Goal: Find specific fact: Find specific fact

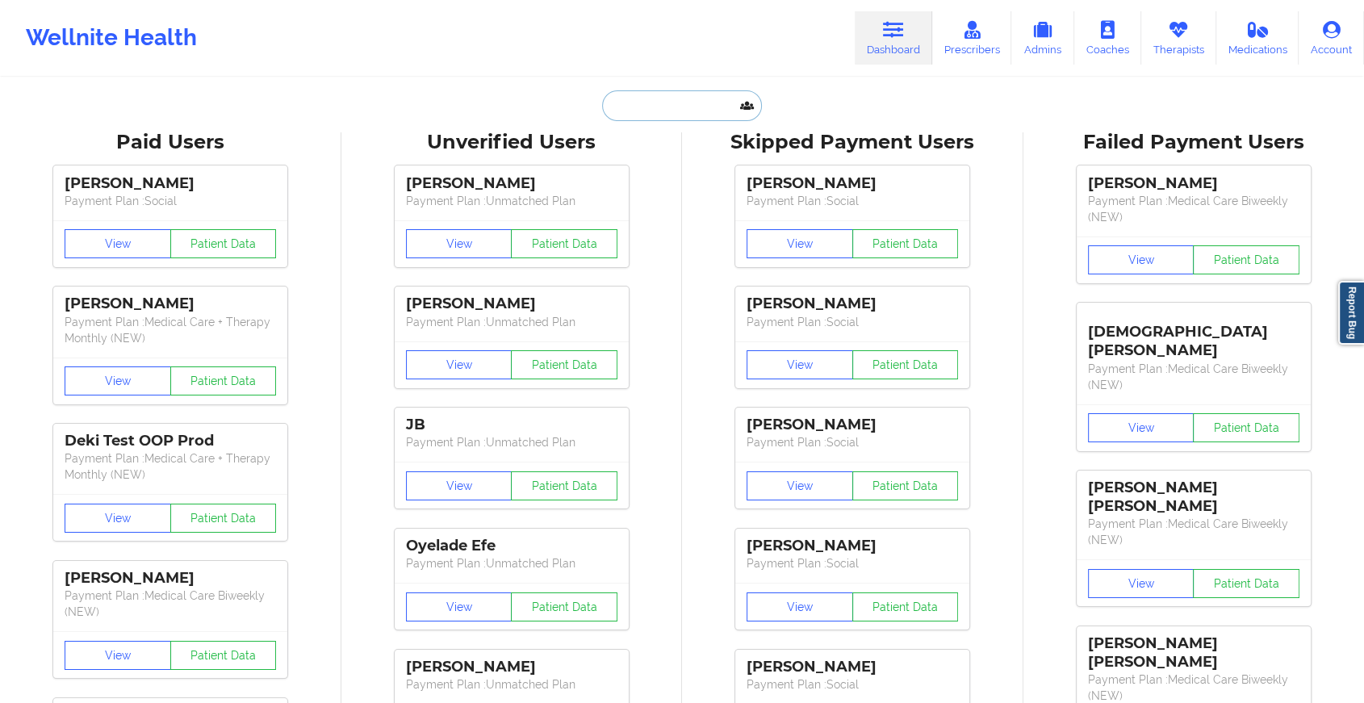
click at [691, 108] on input "text" at bounding box center [682, 105] width 160 height 31
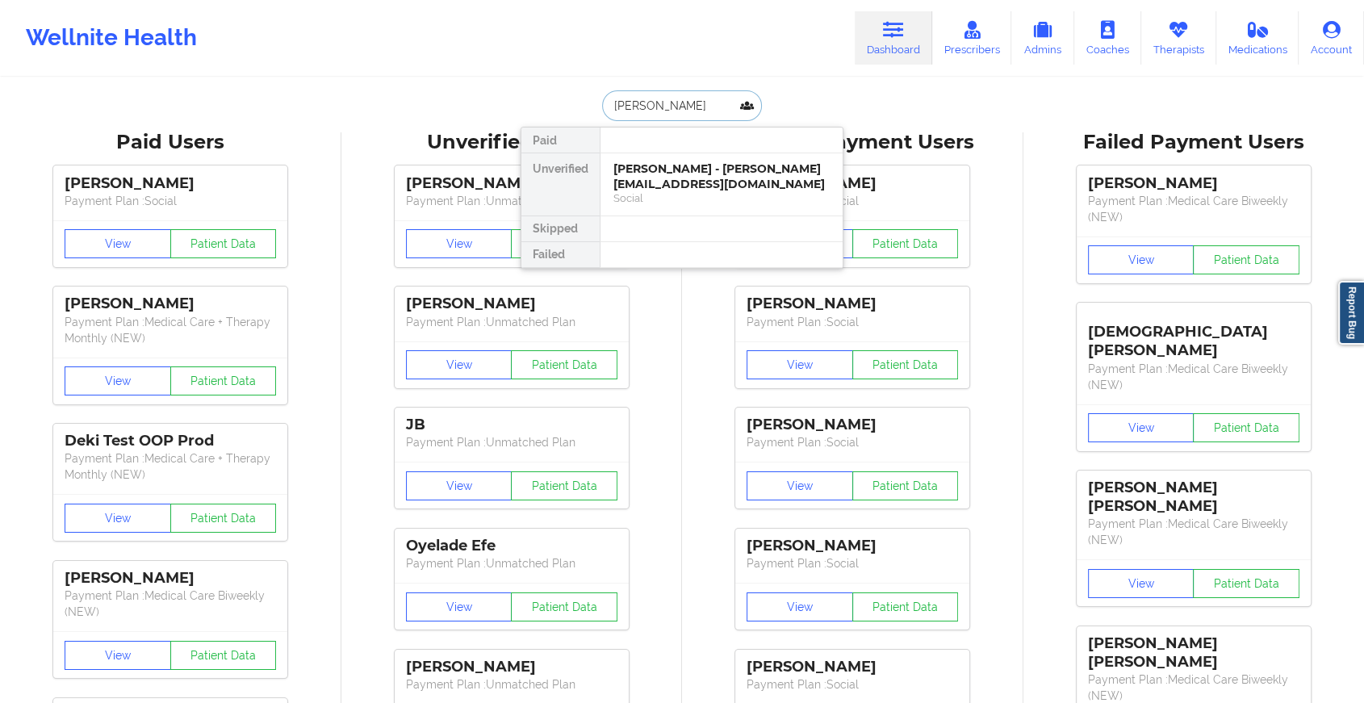
type input "[PERSON_NAME]"
click at [692, 181] on div "[PERSON_NAME] - [PERSON_NAME][EMAIL_ADDRESS][DOMAIN_NAME]" at bounding box center [722, 176] width 216 height 30
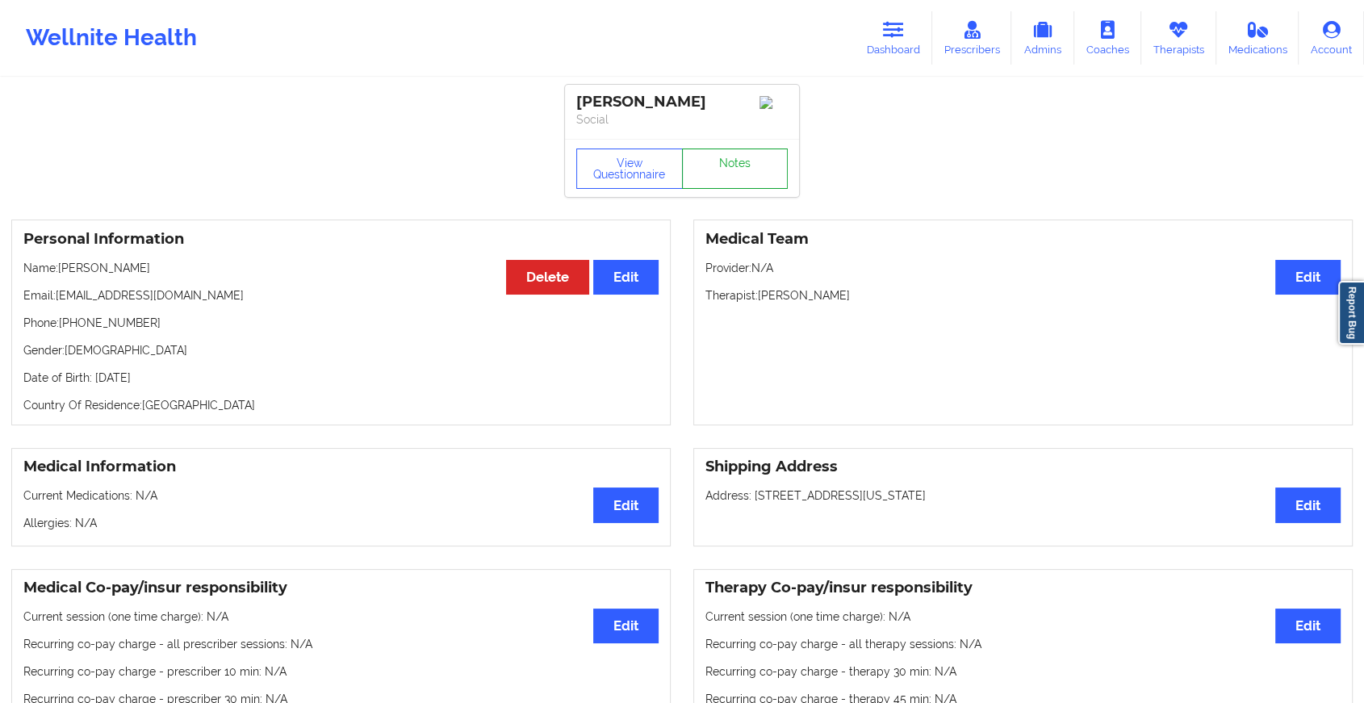
click at [737, 169] on link "Notes" at bounding box center [735, 169] width 107 height 40
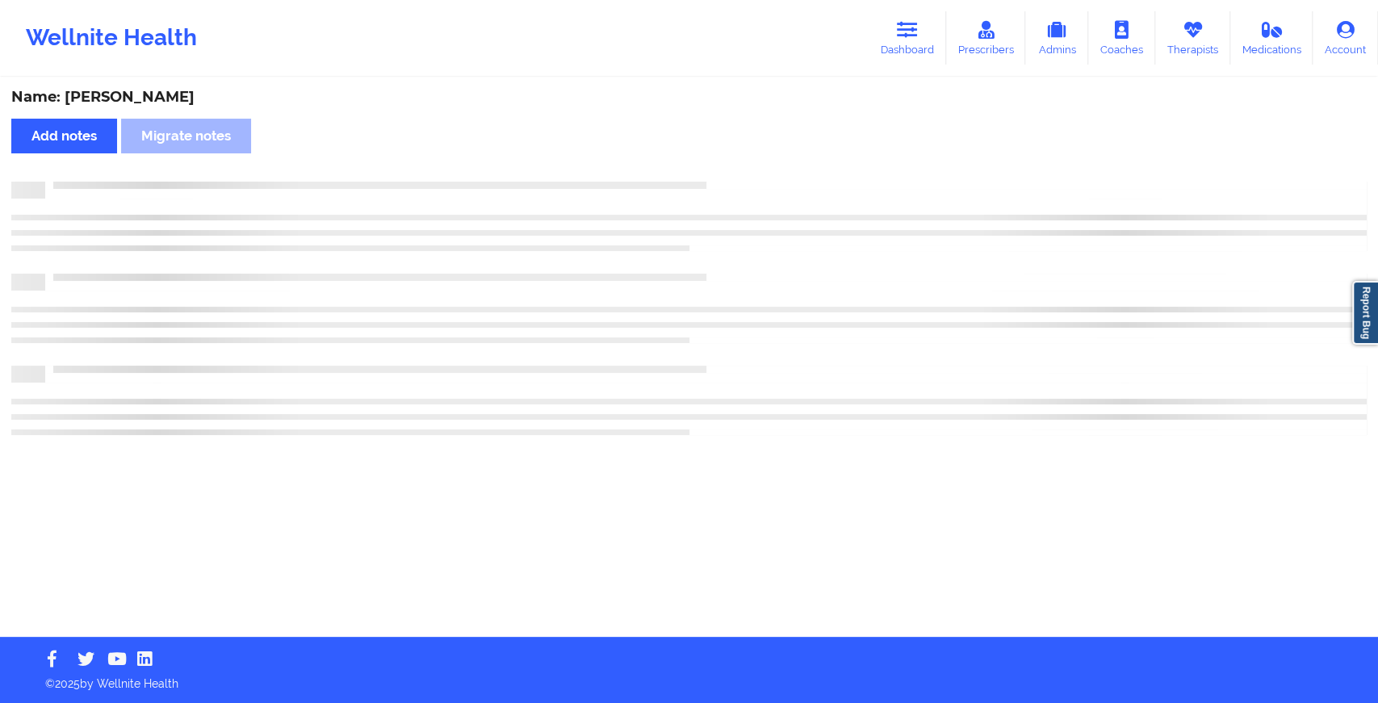
click at [737, 169] on div "Name: [PERSON_NAME] Add notes Migrate notes" at bounding box center [689, 358] width 1378 height 558
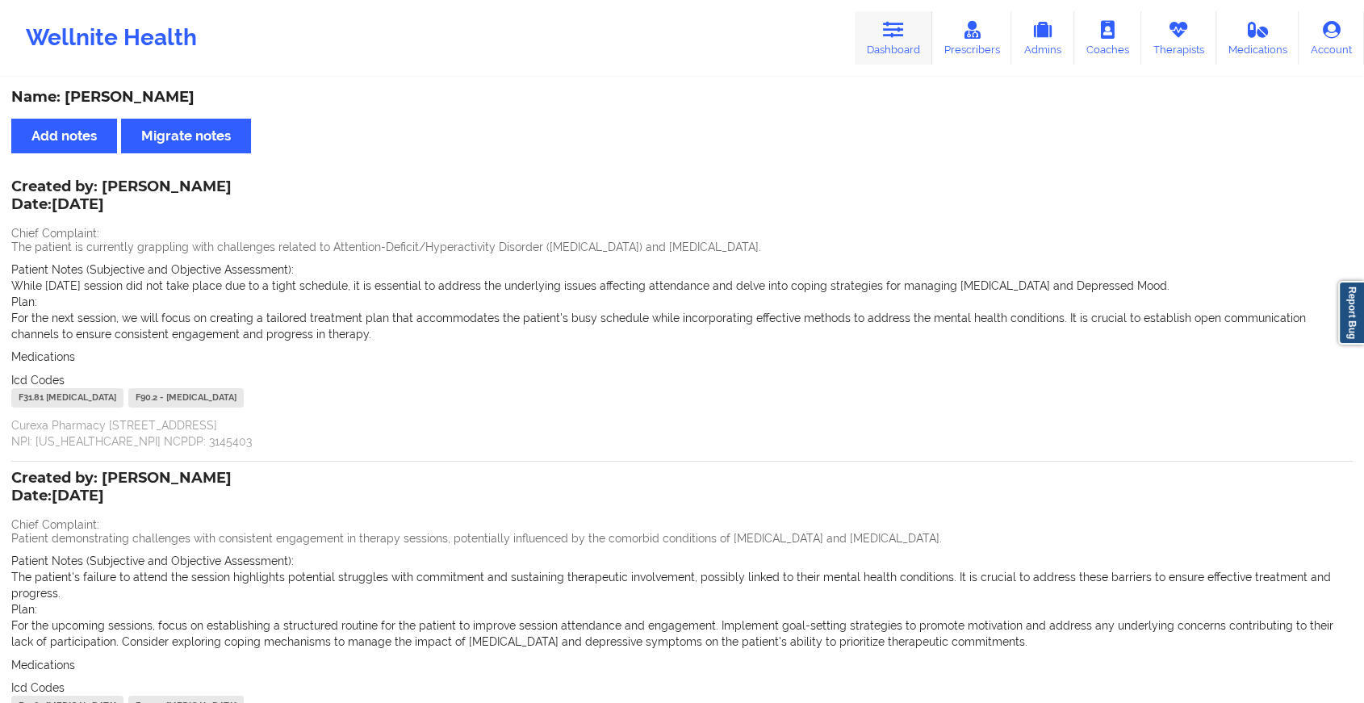
click at [904, 55] on link "Dashboard" at bounding box center [894, 37] width 78 height 53
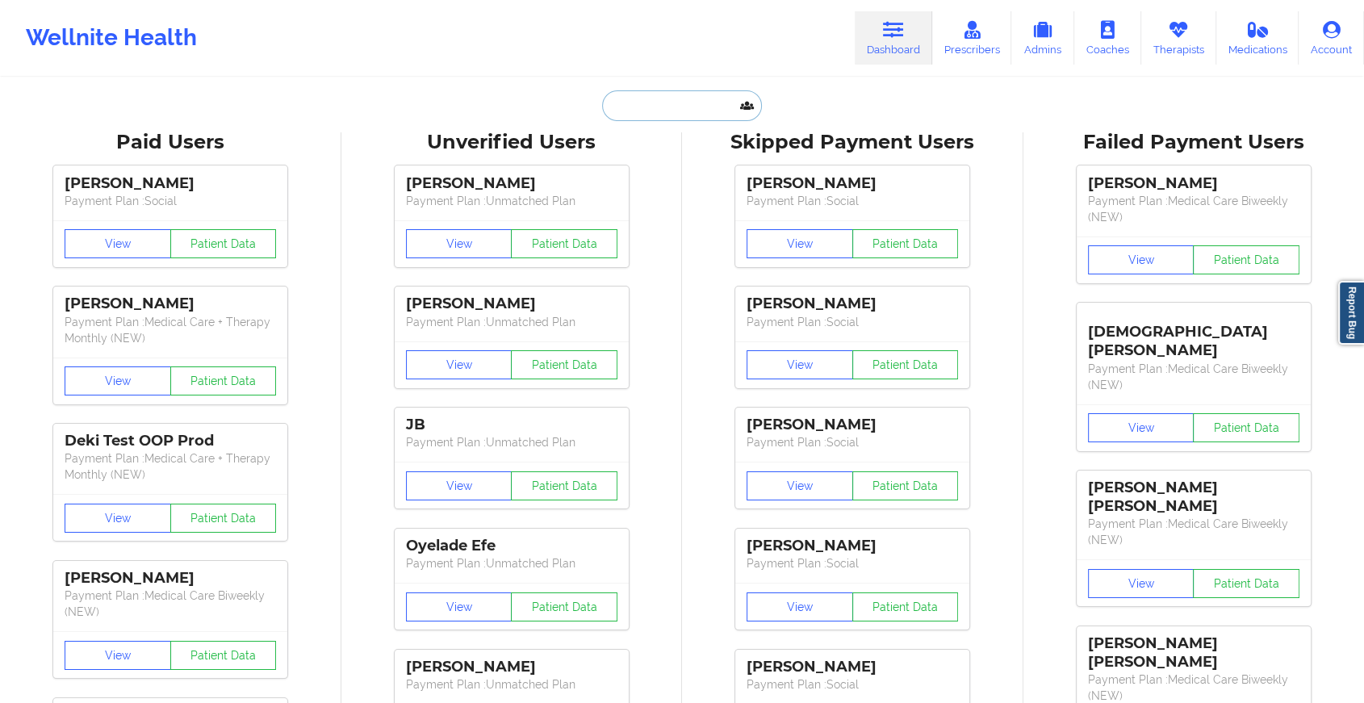
click at [727, 104] on input "text" at bounding box center [682, 105] width 160 height 31
type input "k"
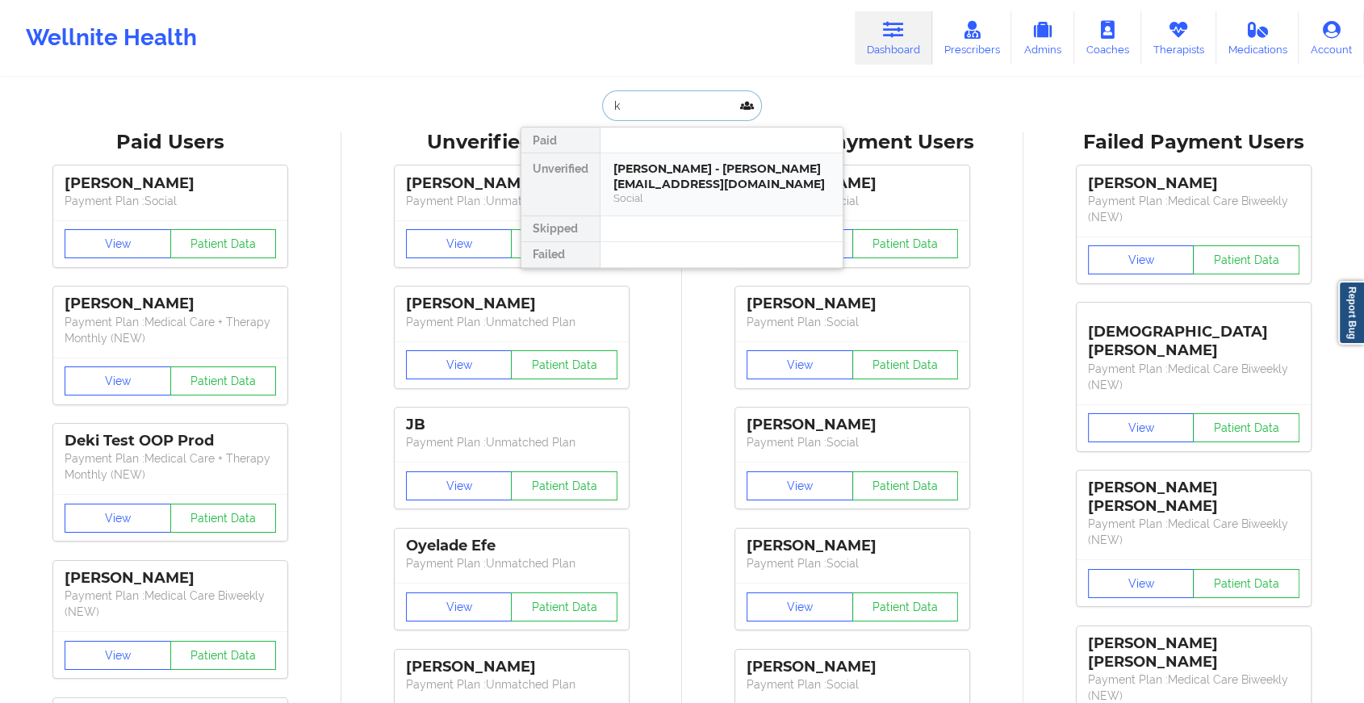
click at [659, 181] on div "[PERSON_NAME] - [PERSON_NAME][EMAIL_ADDRESS][DOMAIN_NAME]" at bounding box center [722, 176] width 216 height 30
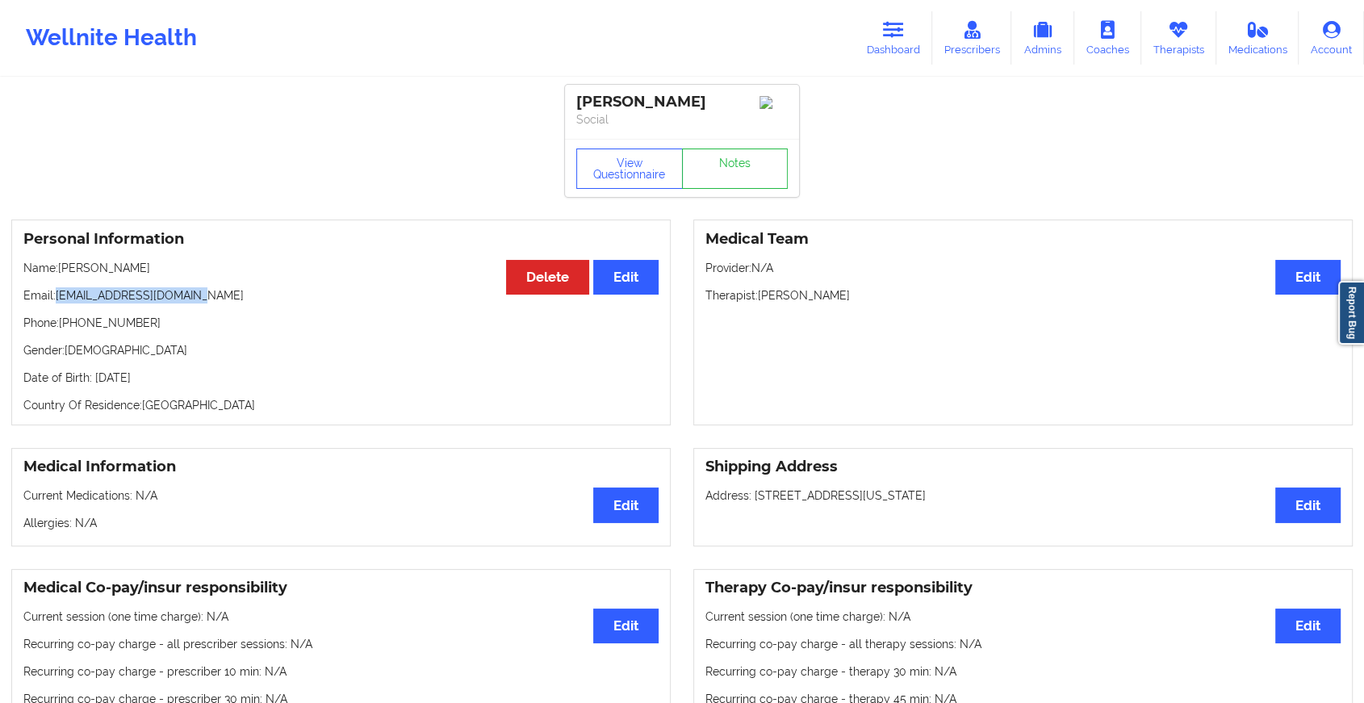
drag, startPoint x: 58, startPoint y: 297, endPoint x: 233, endPoint y: 292, distance: 174.5
click at [233, 292] on p "Email: [EMAIL_ADDRESS][DOMAIN_NAME]" at bounding box center [340, 295] width 635 height 16
copy p "[EMAIL_ADDRESS][DOMAIN_NAME]"
